Goal: Check status

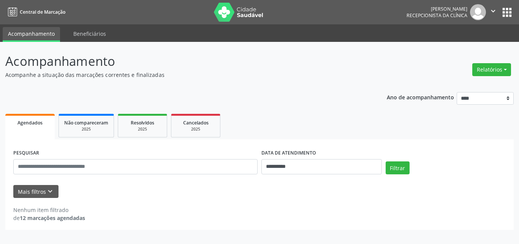
click at [263, 100] on div "**********" at bounding box center [259, 158] width 508 height 143
click at [287, 87] on div "**********" at bounding box center [259, 158] width 508 height 143
